Goal: Transaction & Acquisition: Purchase product/service

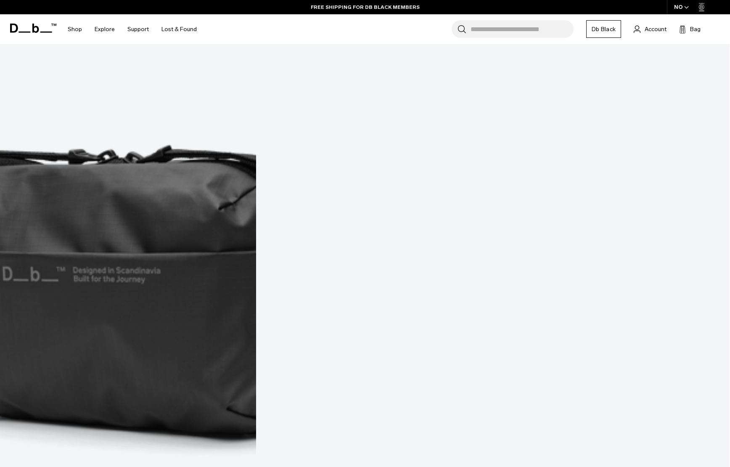
scroll to position [383, 0]
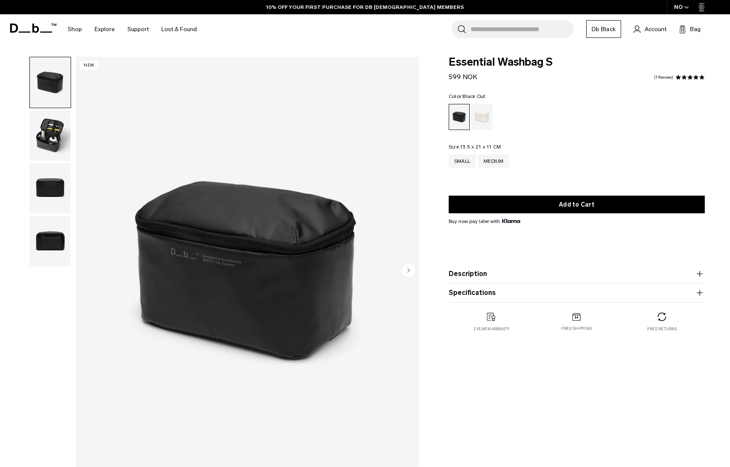
click at [408, 272] on circle "Next slide" at bounding box center [408, 270] width 13 height 13
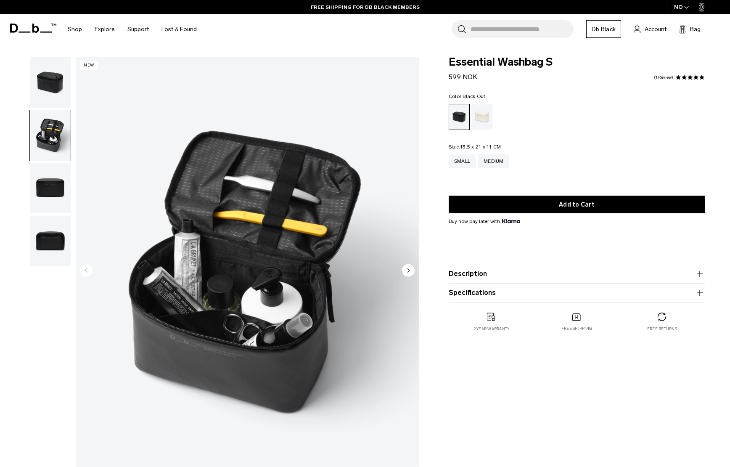
click at [408, 272] on circle "Next slide" at bounding box center [408, 270] width 13 height 13
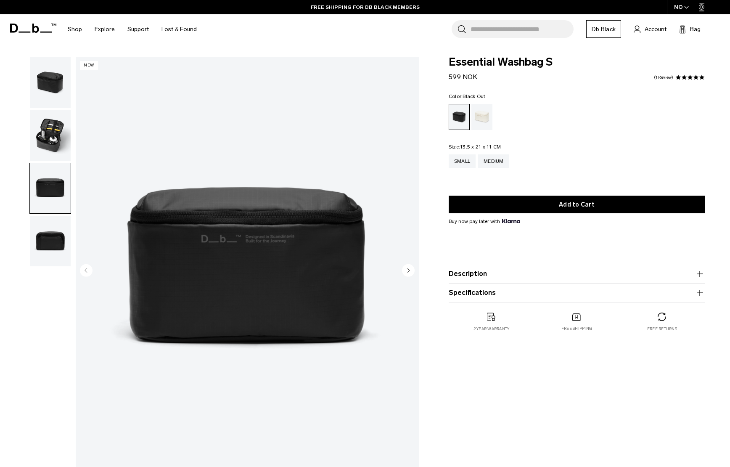
click at [408, 272] on circle "Next slide" at bounding box center [408, 270] width 13 height 13
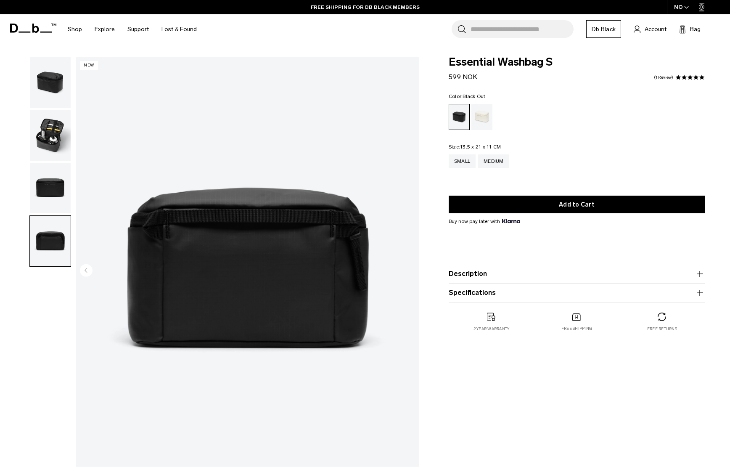
click at [408, 272] on img "4 / 4" at bounding box center [247, 271] width 343 height 428
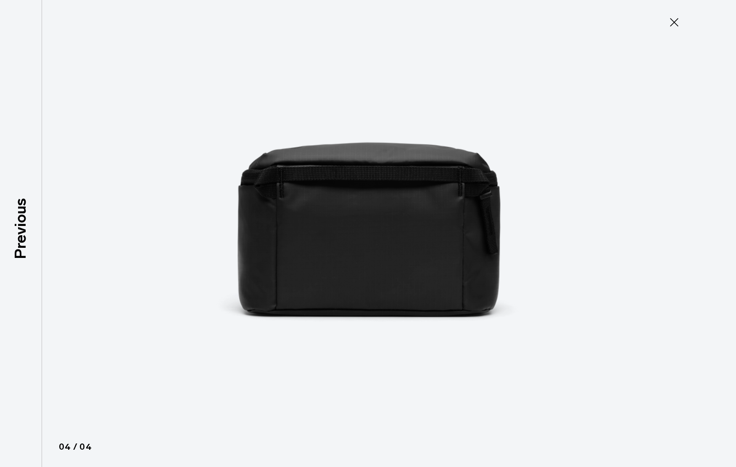
click at [676, 24] on icon at bounding box center [674, 22] width 8 height 8
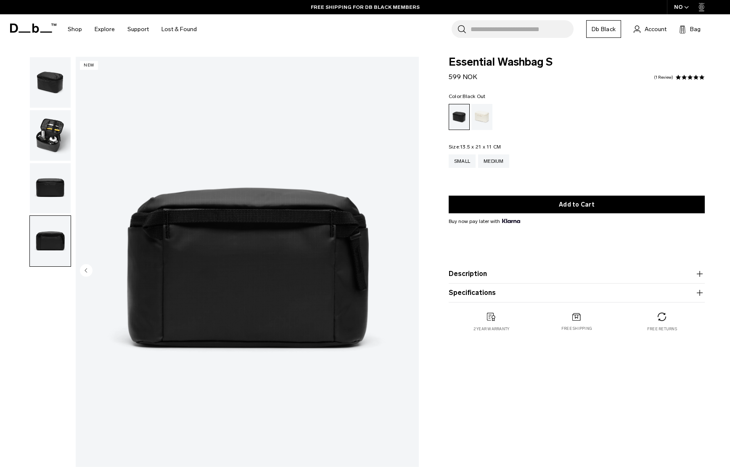
click at [83, 272] on circle "Previous slide" at bounding box center [86, 270] width 13 height 13
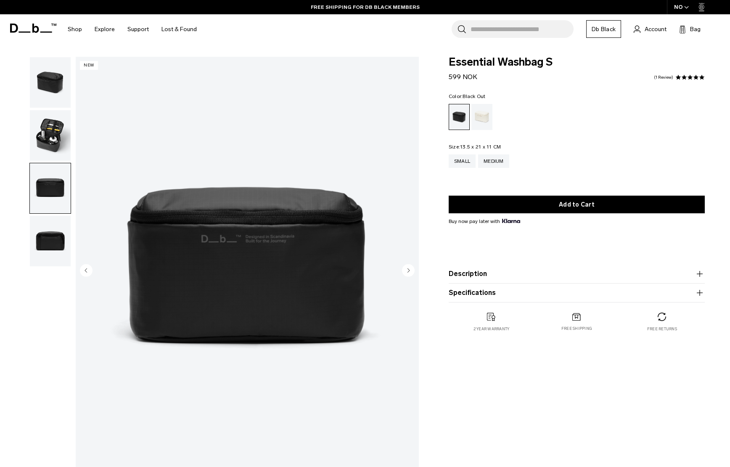
click at [83, 272] on circle "Previous slide" at bounding box center [86, 270] width 13 height 13
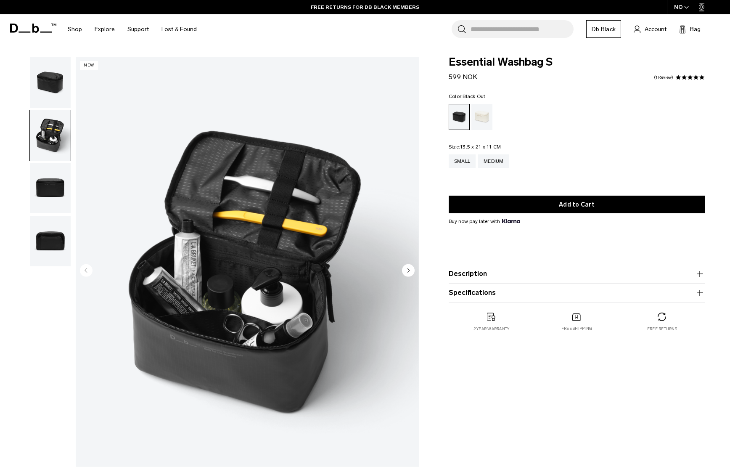
click at [86, 271] on icon "Previous slide" at bounding box center [86, 270] width 2 height 4
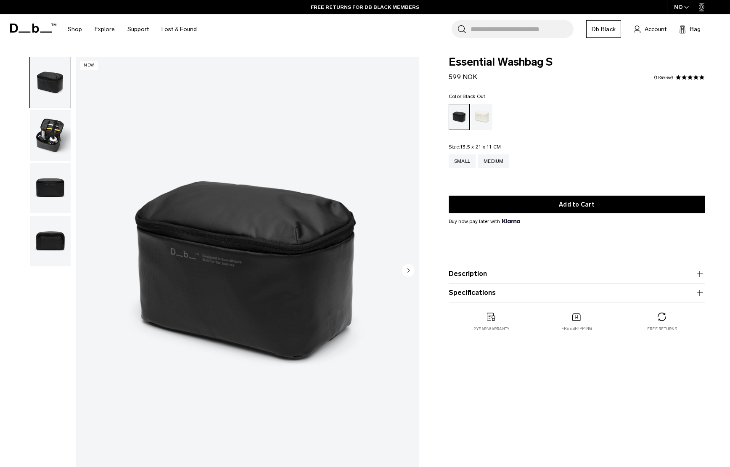
click at [410, 268] on circle "Next slide" at bounding box center [408, 270] width 13 height 13
